Goal: Obtain resource: Obtain resource

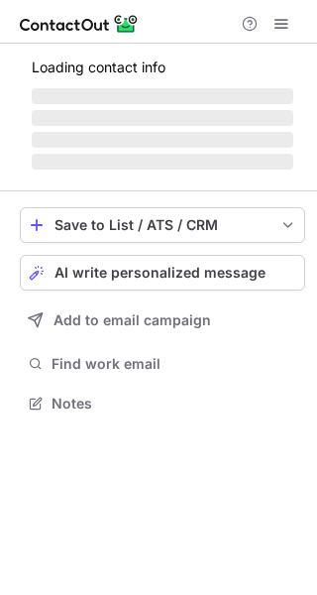
scroll to position [414, 317]
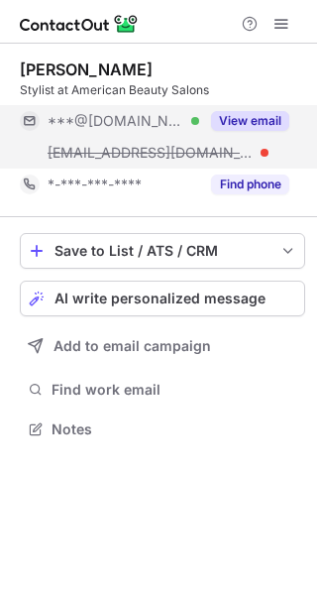
click at [259, 114] on button "View email" at bounding box center [250, 121] width 78 height 20
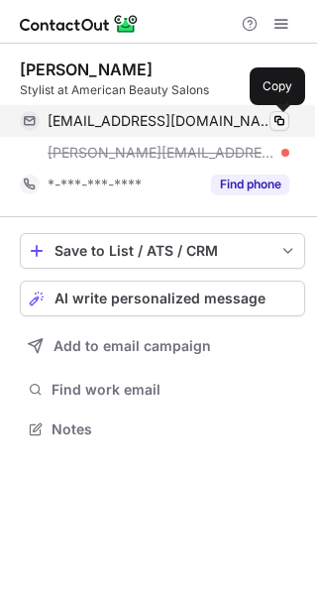
click at [281, 125] on span at bounding box center [280, 121] width 16 height 16
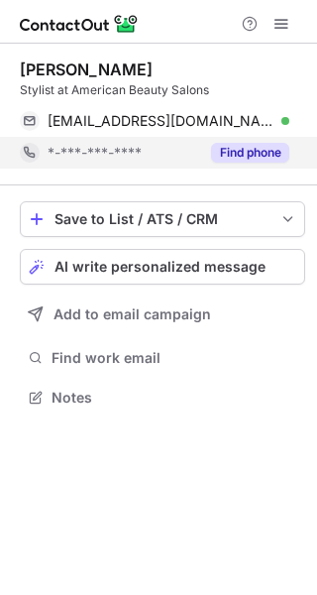
scroll to position [383, 317]
click at [267, 148] on button "Find phone" at bounding box center [250, 153] width 78 height 20
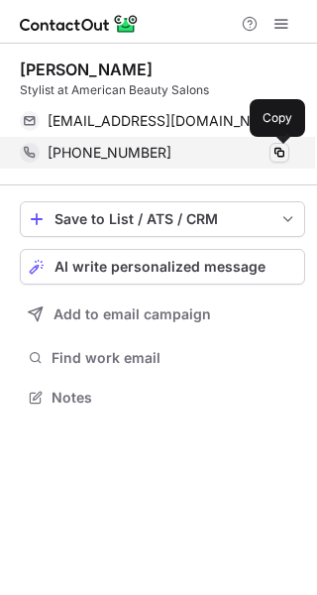
click at [278, 158] on span at bounding box center [280, 153] width 16 height 16
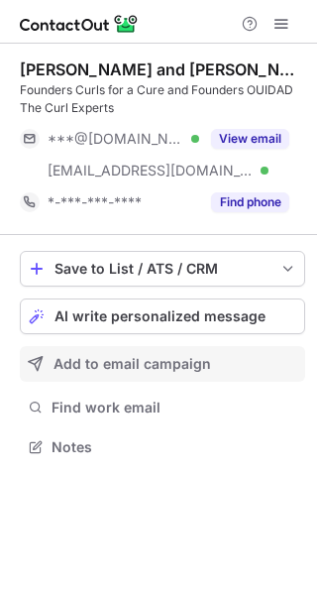
scroll to position [432, 317]
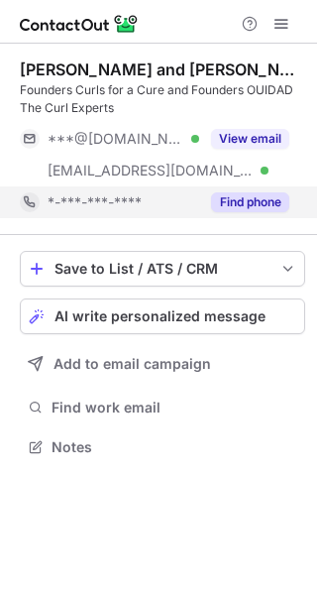
click at [261, 203] on button "Find phone" at bounding box center [250, 202] width 78 height 20
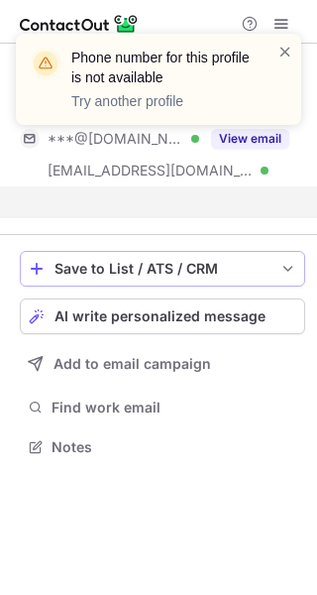
scroll to position [400, 317]
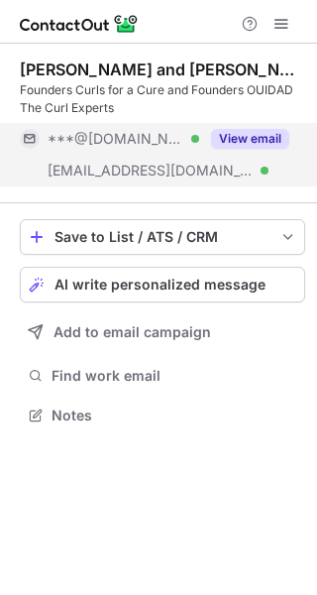
click at [242, 133] on button "View email" at bounding box center [250, 139] width 78 height 20
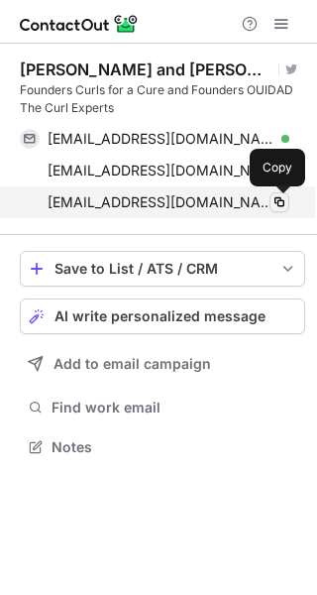
click at [278, 195] on span at bounding box center [280, 202] width 16 height 16
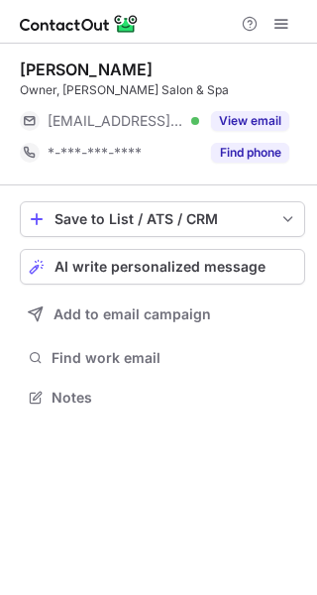
scroll to position [9, 10]
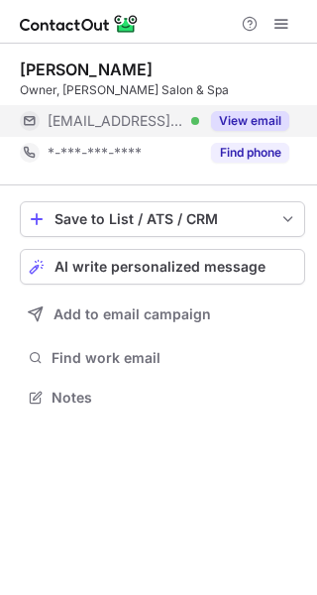
click at [271, 118] on button "View email" at bounding box center [250, 121] width 78 height 20
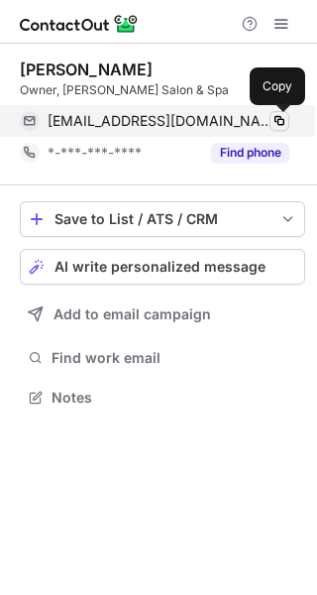
click at [282, 115] on span at bounding box center [280, 121] width 16 height 16
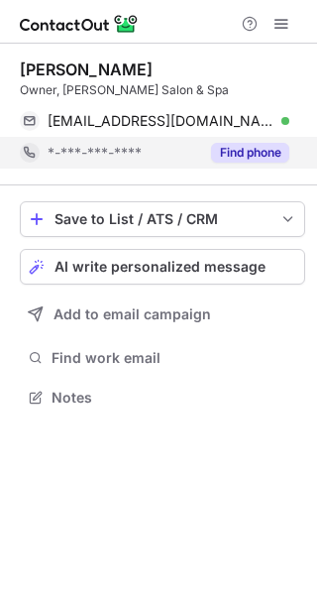
click at [283, 157] on button "Find phone" at bounding box center [250, 153] width 78 height 20
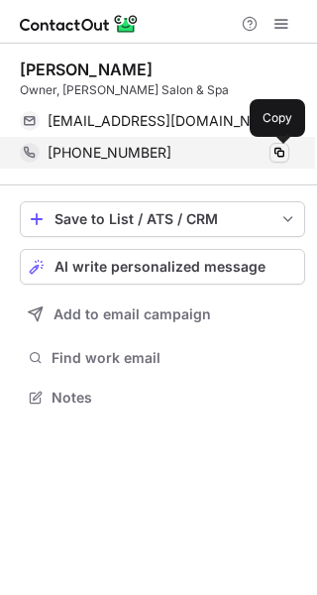
click at [282, 153] on span at bounding box center [280, 153] width 16 height 16
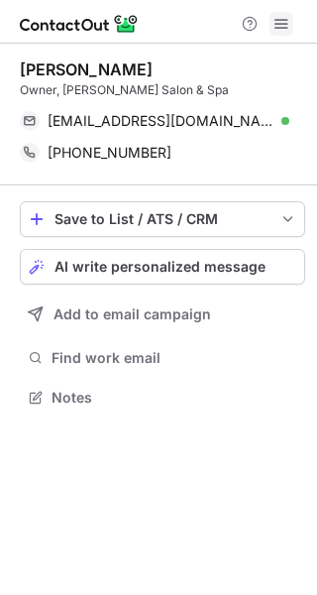
scroll to position [383, 317]
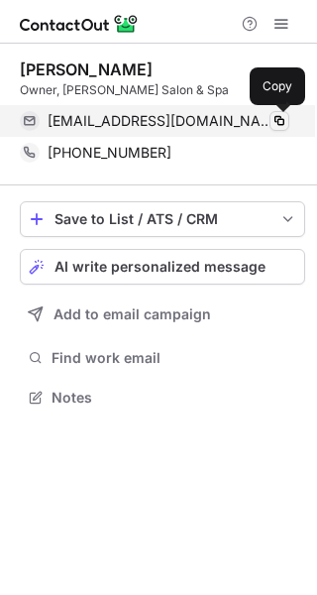
click at [275, 119] on span at bounding box center [280, 121] width 16 height 16
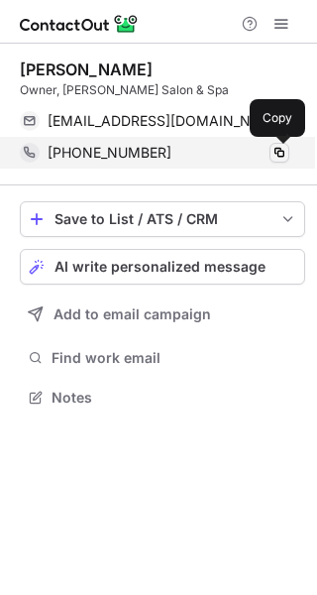
click at [284, 158] on span at bounding box center [280, 153] width 16 height 16
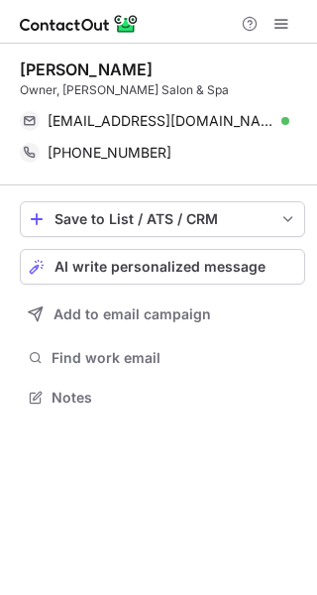
scroll to position [383, 317]
